Goal: Information Seeking & Learning: Learn about a topic

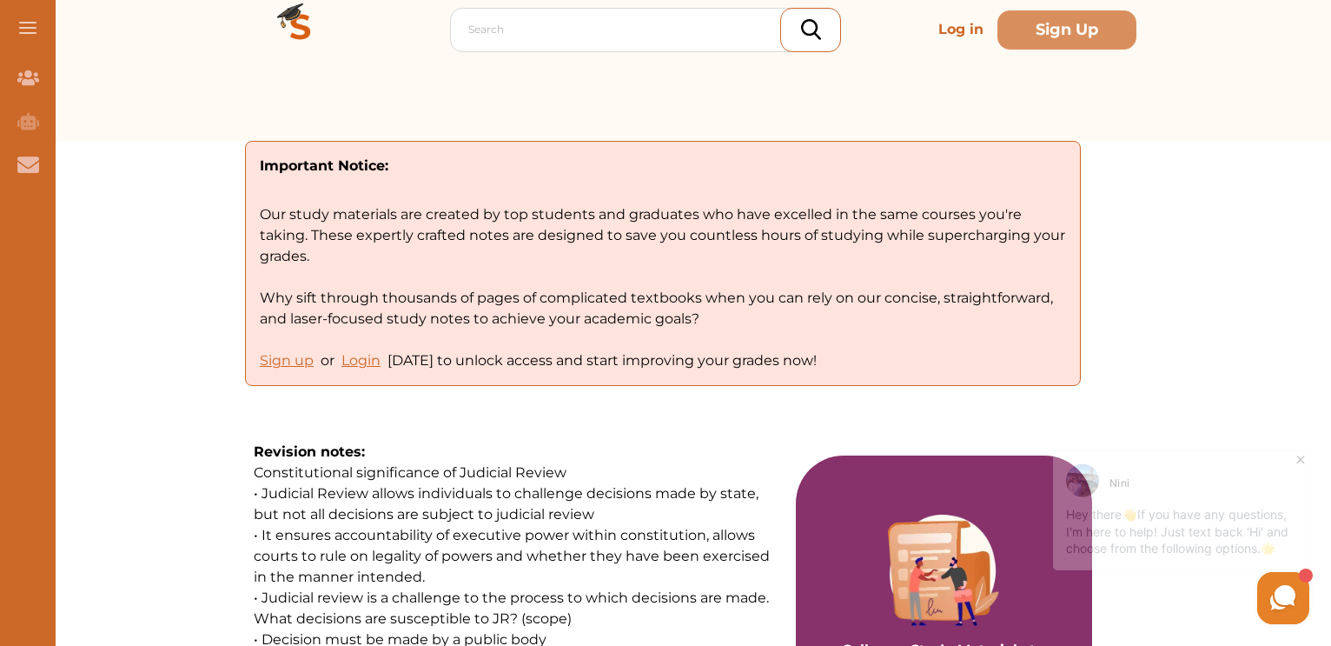
scroll to position [89, 0]
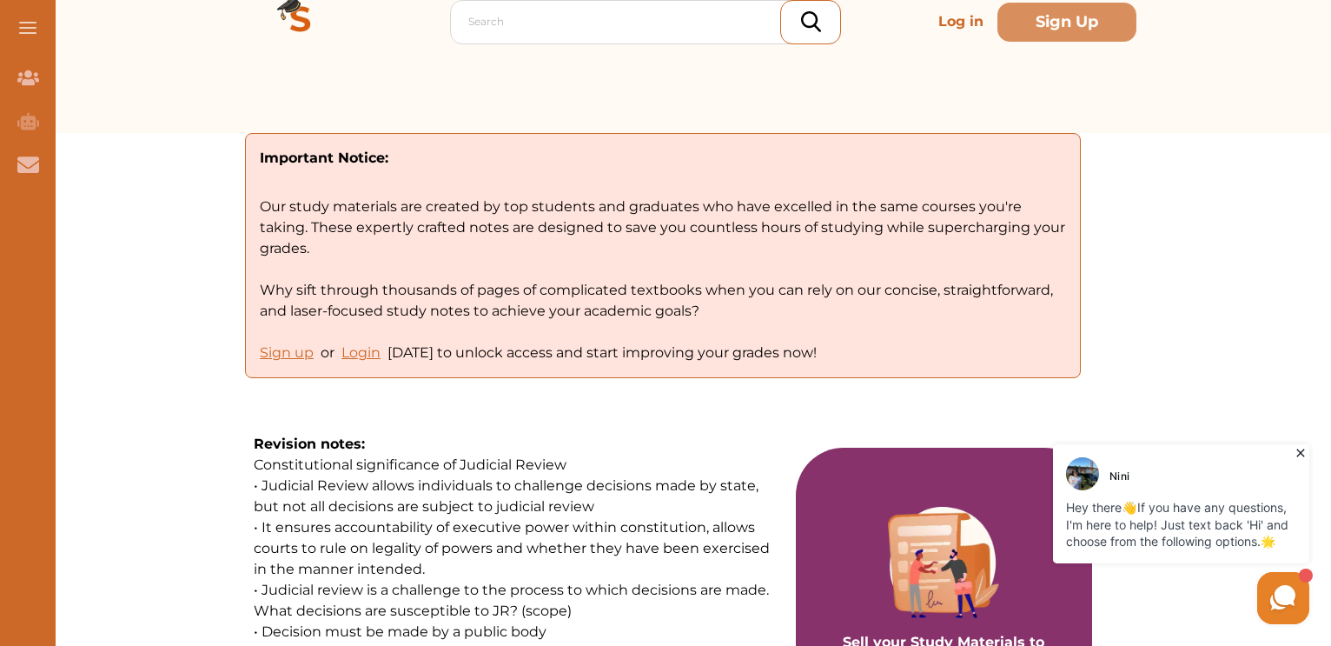
click at [1300, 447] on icon at bounding box center [1300, 452] width 17 height 17
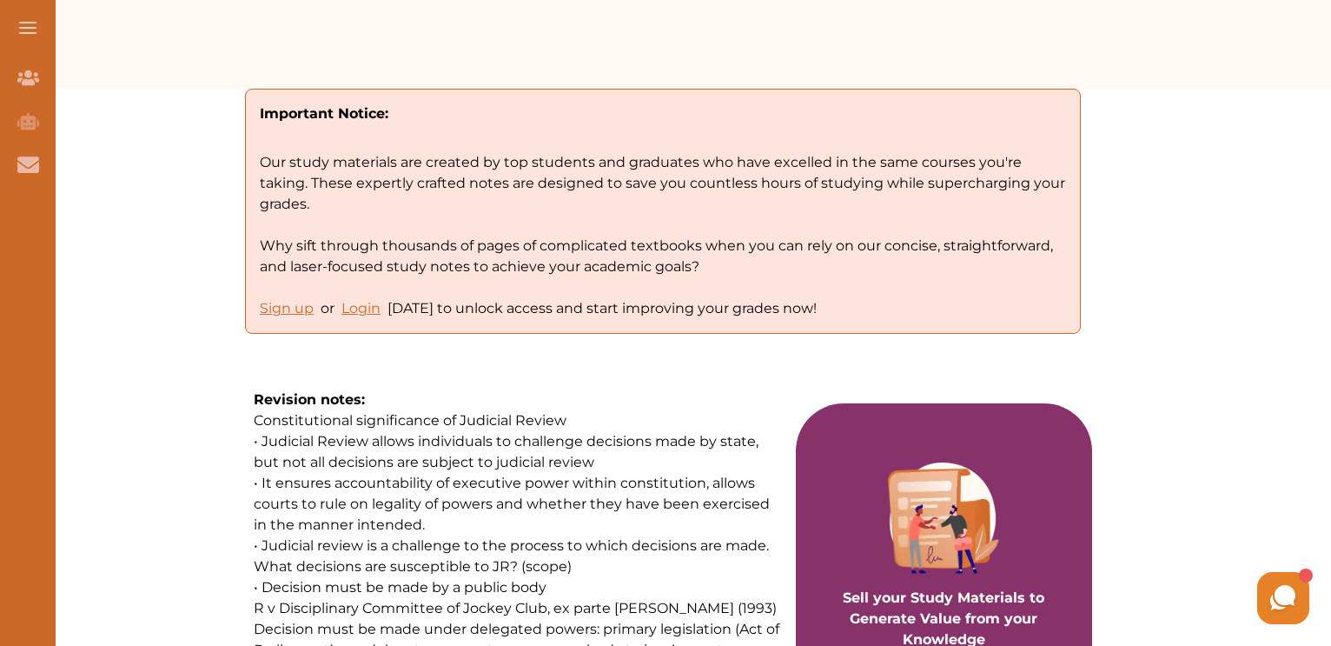
scroll to position [132, 0]
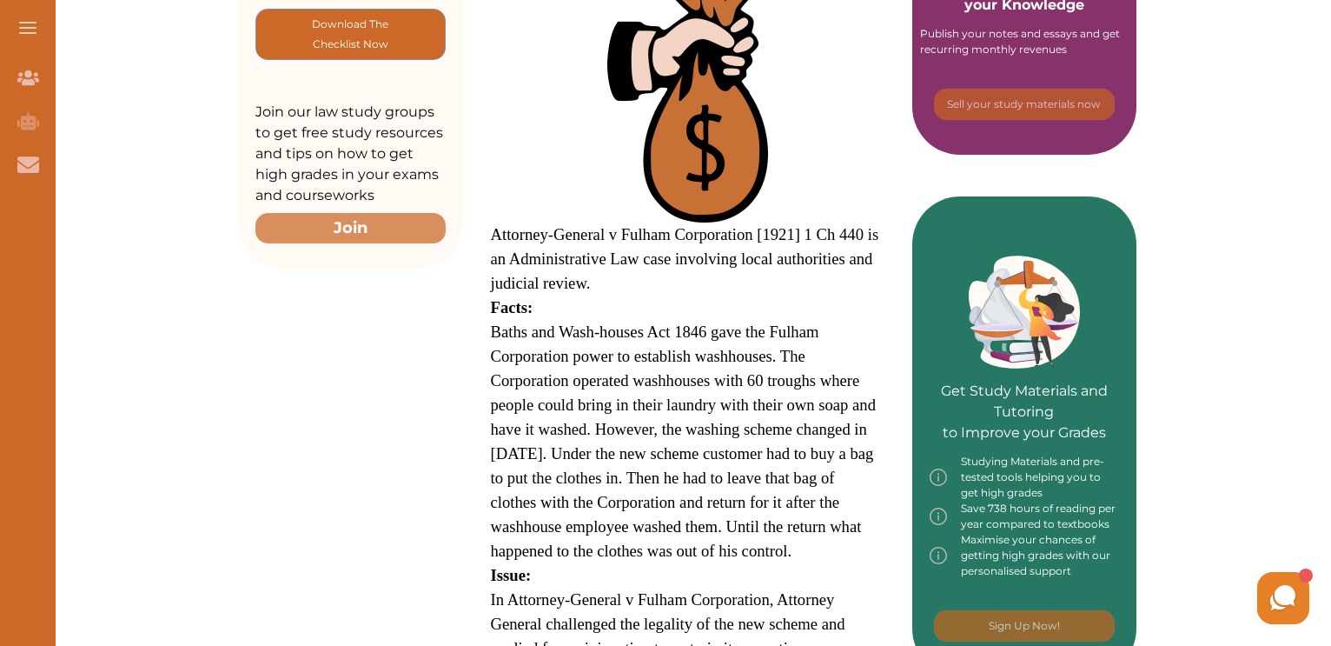
scroll to position [534, 0]
